Goal: Task Accomplishment & Management: Manage account settings

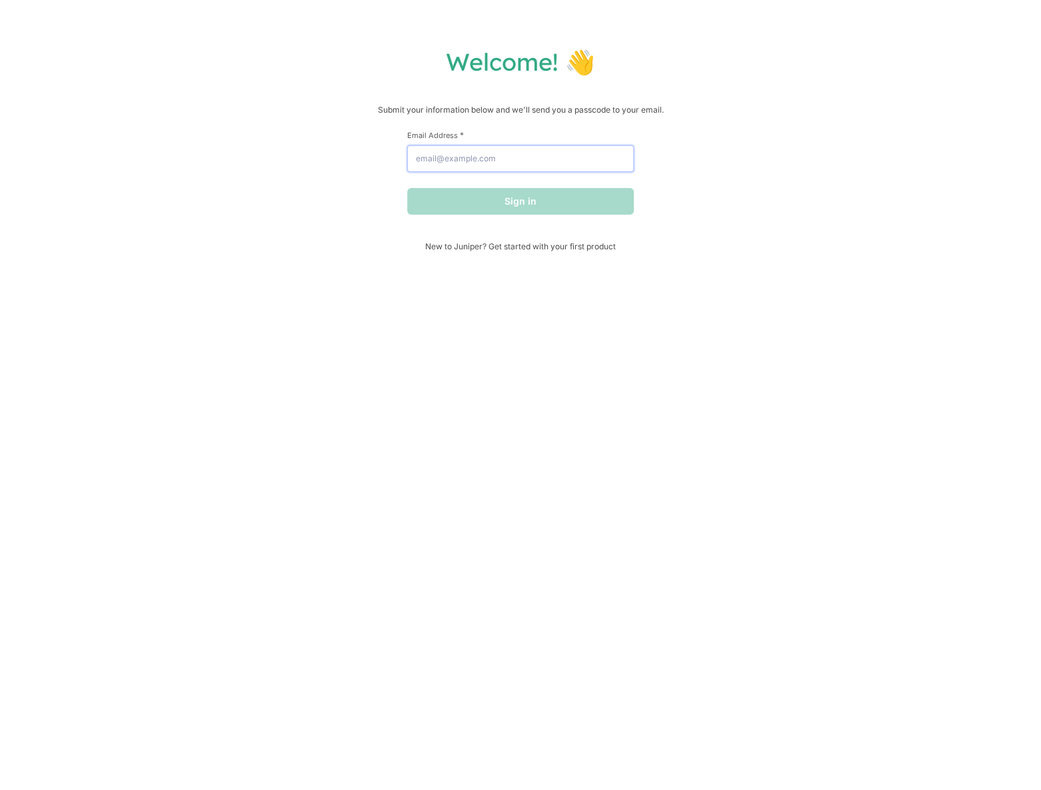
click at [459, 157] on input "Email Address *" at bounding box center [520, 158] width 227 height 27
type input "[EMAIL_ADDRESS][DOMAIN_NAME]"
click at [512, 202] on button "Sign in" at bounding box center [520, 201] width 227 height 27
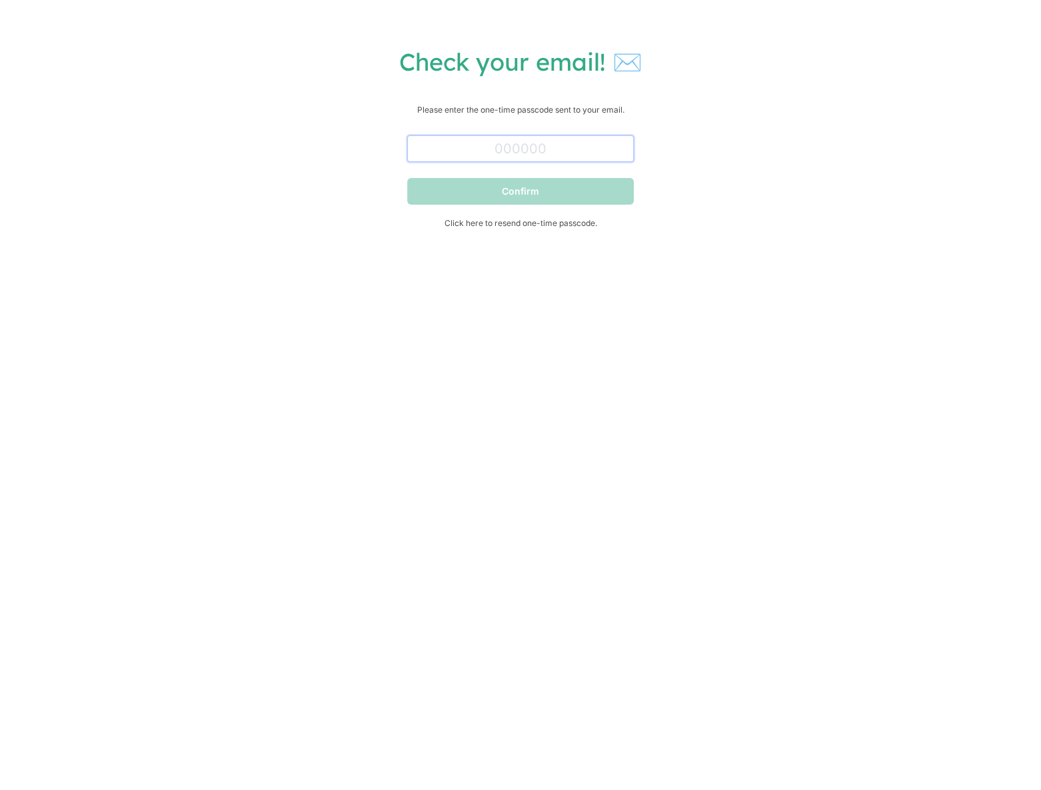
click at [458, 141] on input "text" at bounding box center [520, 148] width 227 height 27
paste input "846541"
type input "846541"
click at [578, 201] on button "Confirm" at bounding box center [520, 191] width 227 height 27
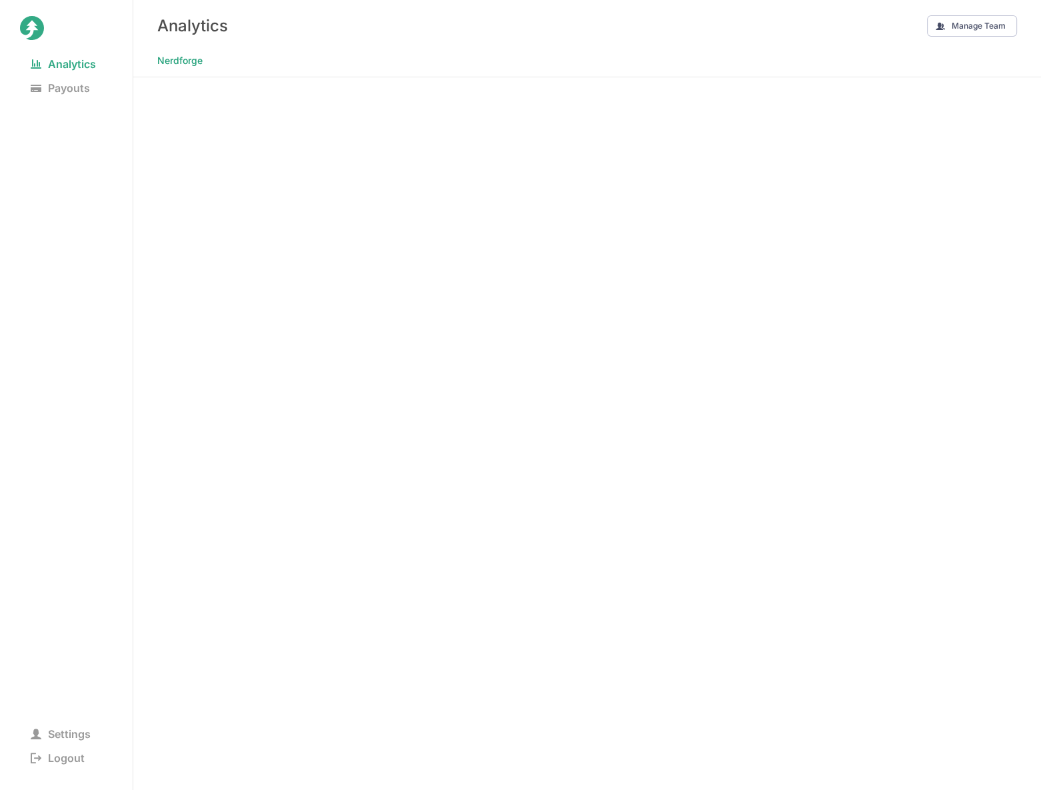
click at [712, 53] on nav "Nerdforge" at bounding box center [586, 63] width 907 height 25
